Goal: Information Seeking & Learning: Check status

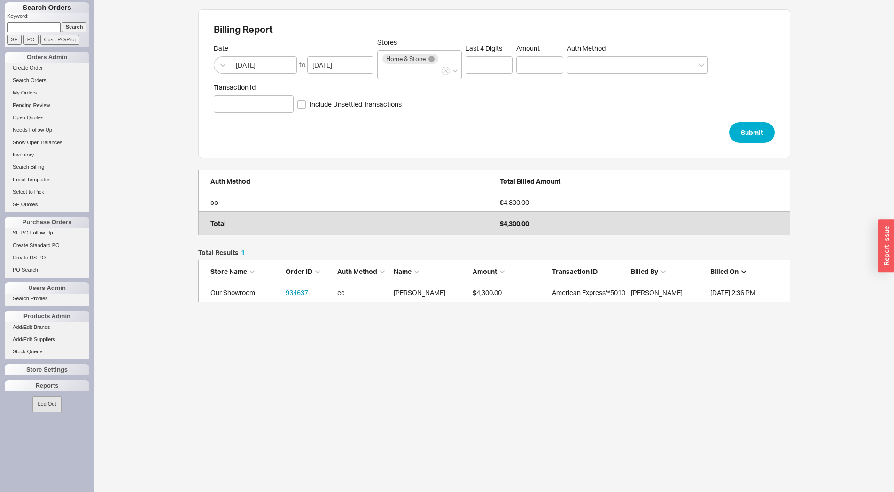
scroll to position [45, 584]
click at [30, 384] on div "Reports" at bounding box center [47, 385] width 85 height 11
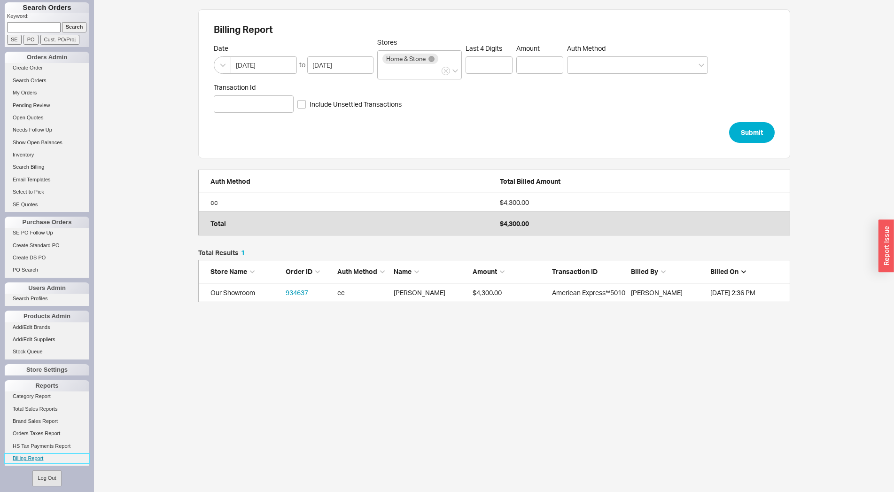
click at [37, 457] on link "Billing Report" at bounding box center [47, 458] width 85 height 10
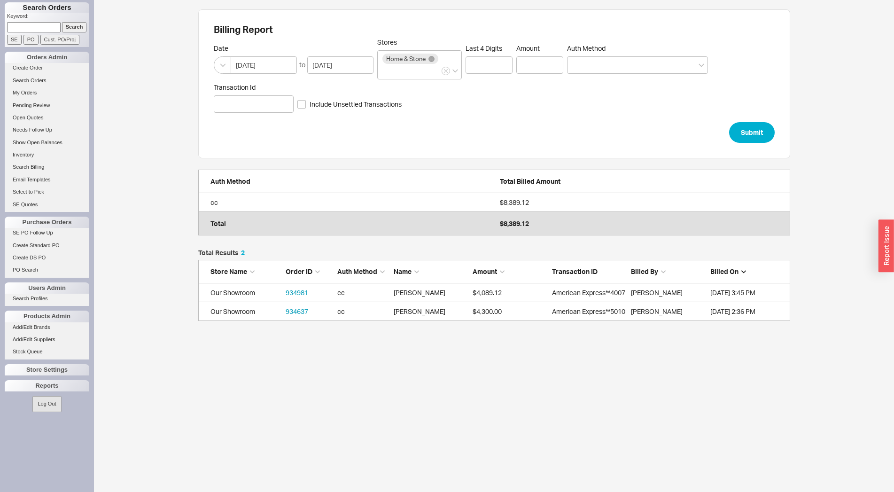
scroll to position [63, 584]
click at [25, 384] on div "Reports" at bounding box center [47, 385] width 85 height 11
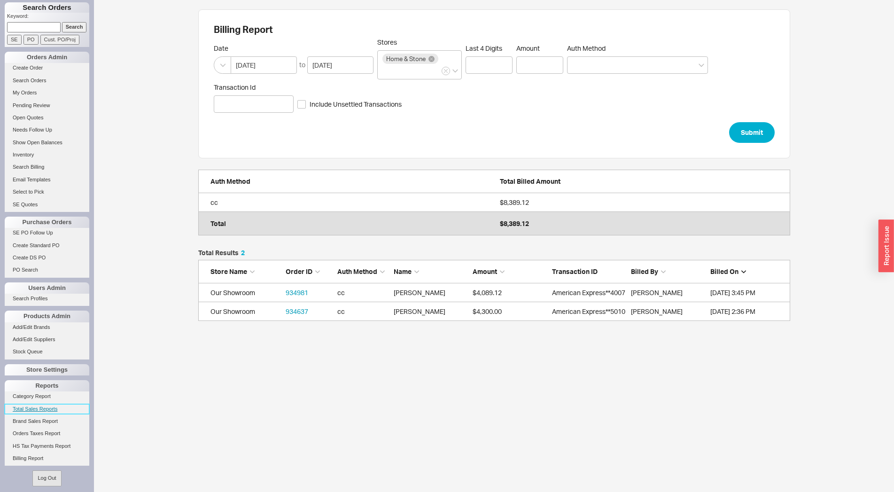
click at [28, 407] on link "Total Sales Reports" at bounding box center [47, 409] width 85 height 10
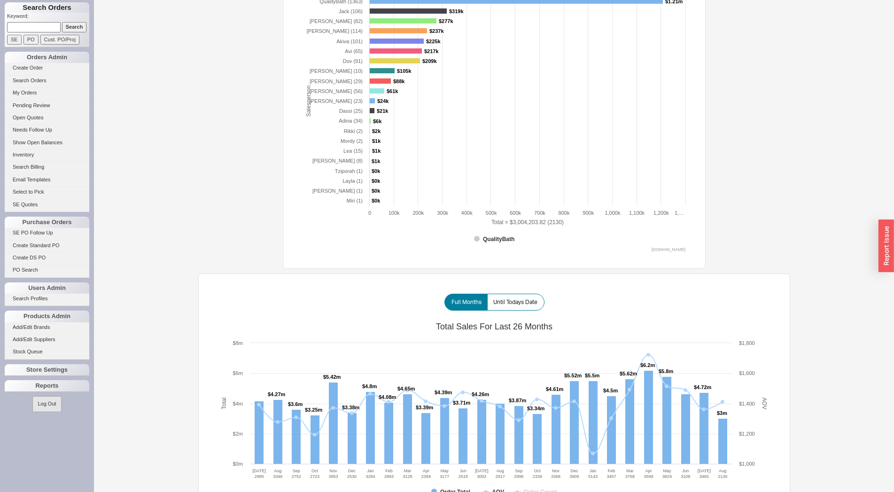
scroll to position [433, 0]
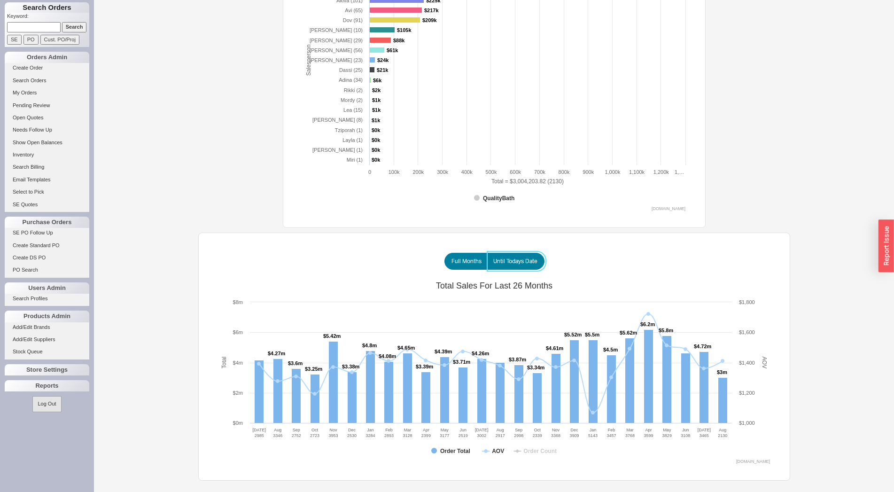
click at [515, 263] on span "Until Todays Date" at bounding box center [515, 261] width 44 height 8
click at [0, 0] on input "Until Todays Date" at bounding box center [0, 0] width 0 height 0
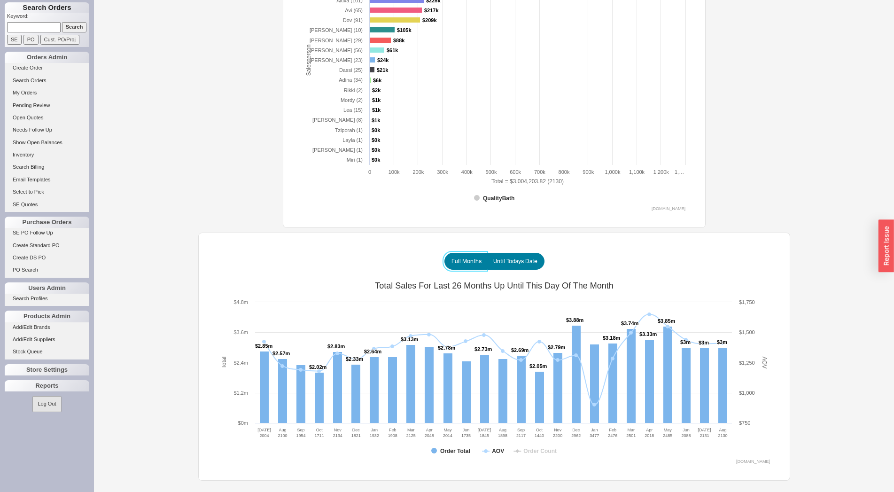
click at [465, 262] on span "Full Months" at bounding box center [466, 261] width 30 height 8
click at [0, 0] on input "Full Months" at bounding box center [0, 0] width 0 height 0
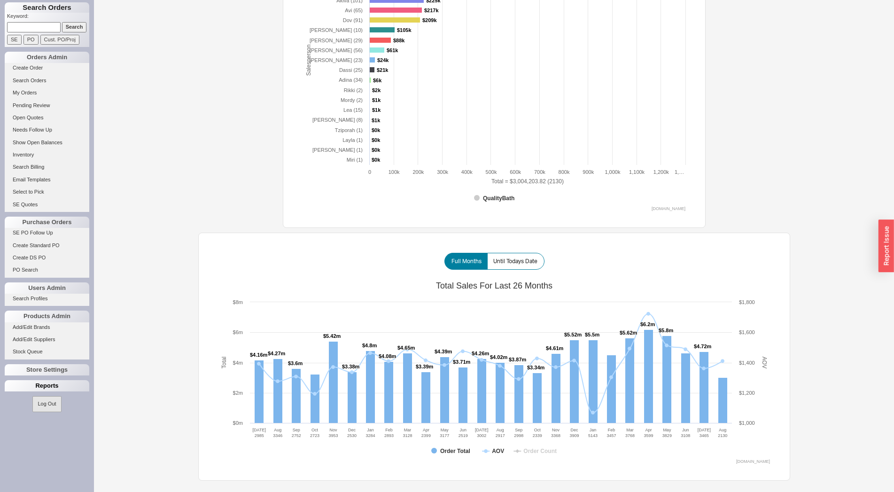
click at [39, 386] on div "Reports" at bounding box center [47, 385] width 85 height 11
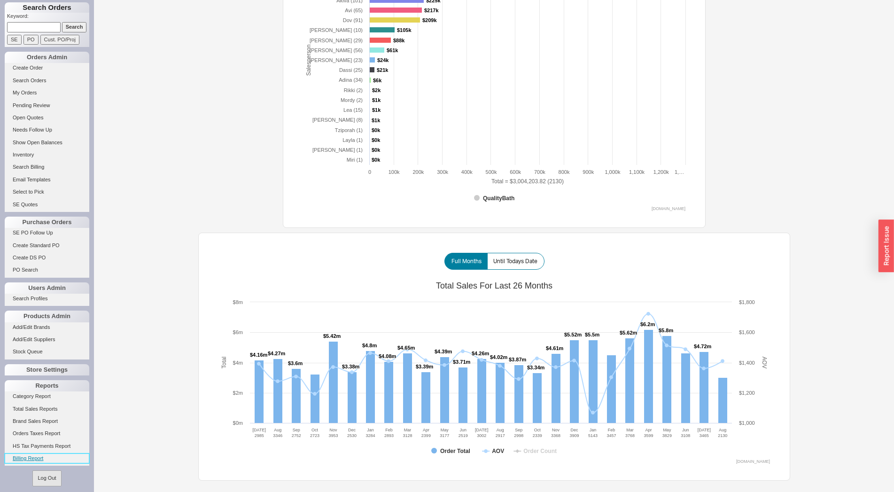
click at [23, 459] on link "Billing Report" at bounding box center [47, 458] width 85 height 10
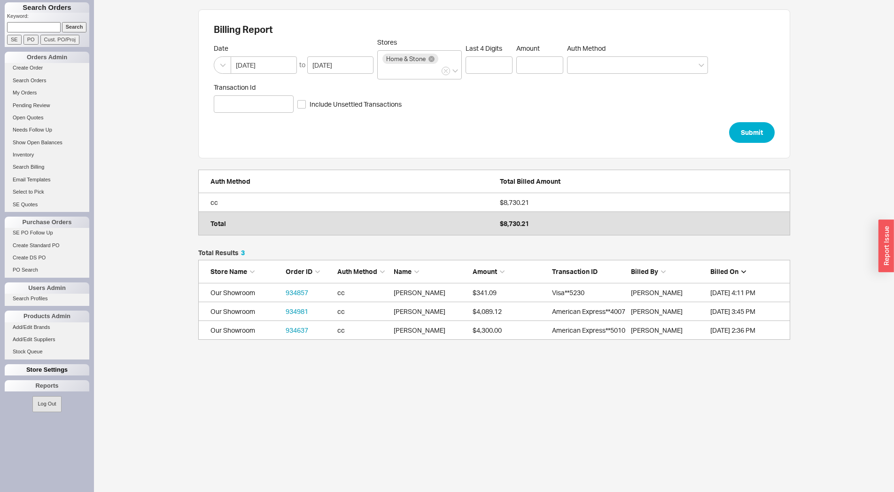
scroll to position [82, 584]
click at [33, 382] on div "Reports" at bounding box center [47, 385] width 85 height 11
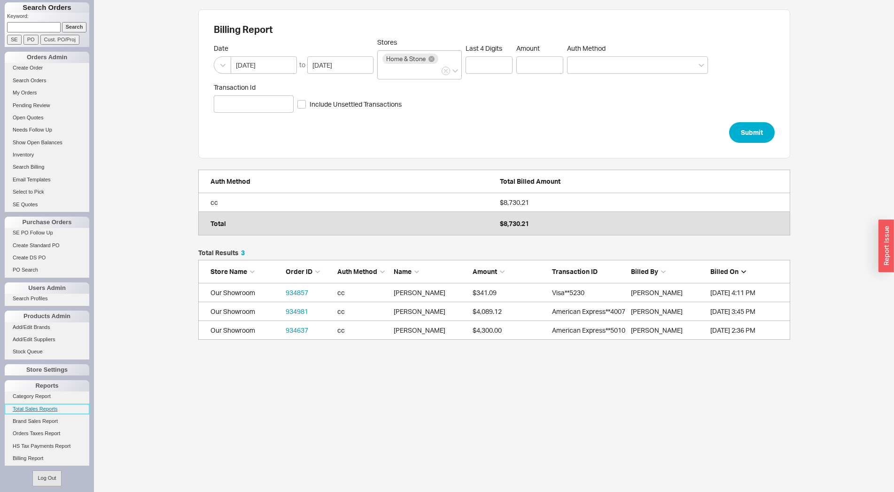
click at [26, 408] on link "Total Sales Reports" at bounding box center [47, 409] width 85 height 10
